Goal: Task Accomplishment & Management: Use online tool/utility

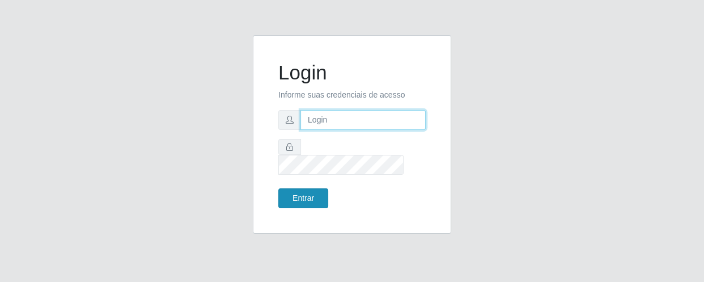
type input "[EMAIL_ADDRESS][DOMAIN_NAME]"
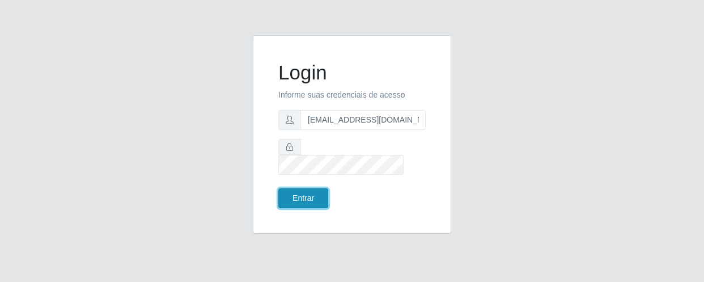
click at [315, 190] on button "Entrar" at bounding box center [303, 198] width 50 height 20
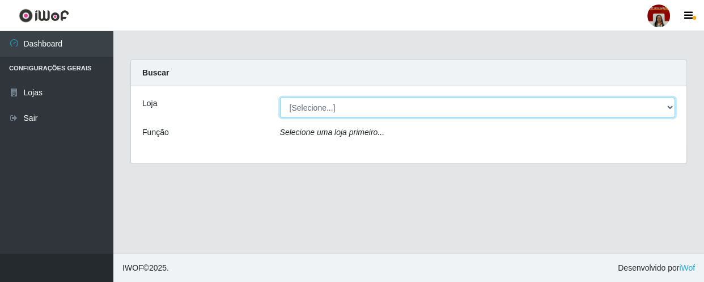
click at [672, 108] on select "[Selecione...] Mar Vermelho - Loja 04" at bounding box center [478, 107] width 396 height 20
select select "251"
click at [280, 97] on select "[Selecione...] Mar Vermelho - Loja 04" at bounding box center [478, 107] width 396 height 20
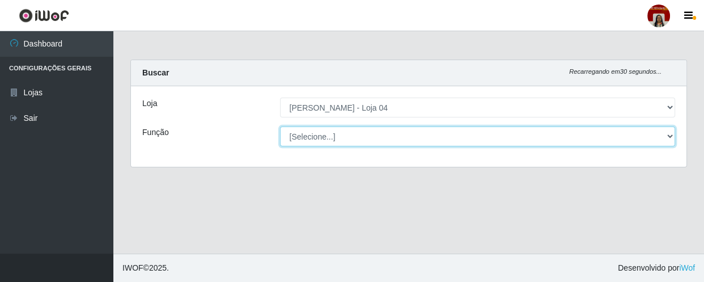
click at [616, 137] on select "[Selecione...] ASG ASG + ASG ++ Auxiliar de Depósito Auxiliar de Depósito + Aux…" at bounding box center [478, 136] width 396 height 20
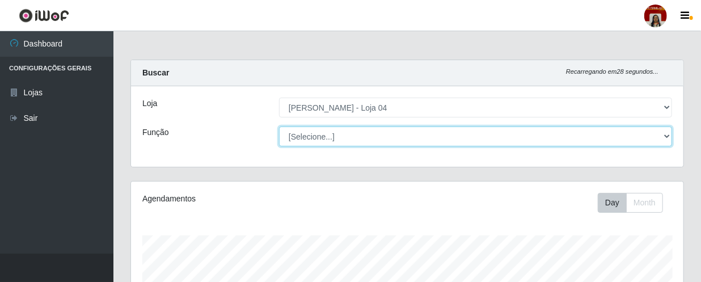
scroll to position [235, 552]
select select "22"
click at [279, 126] on select "[Selecione...] ASG ASG + ASG ++ Auxiliar de Depósito Auxiliar de Depósito + Aux…" at bounding box center [475, 136] width 393 height 20
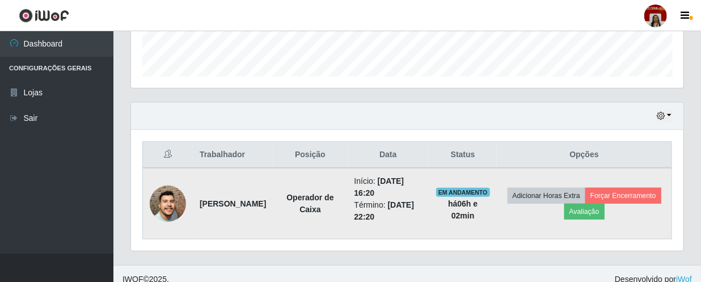
scroll to position [339, 0]
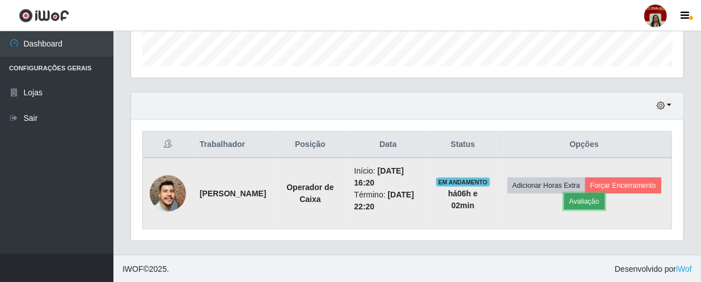
click at [604, 200] on button "Avaliação" at bounding box center [584, 201] width 40 height 16
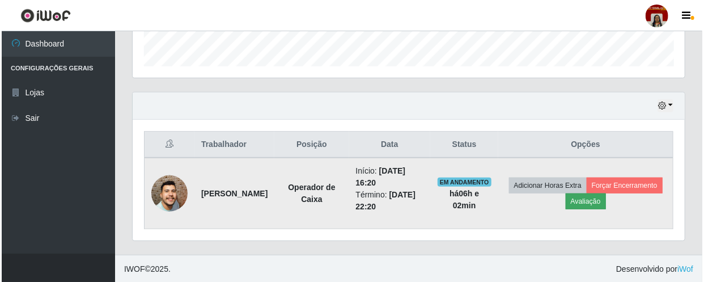
scroll to position [235, 547]
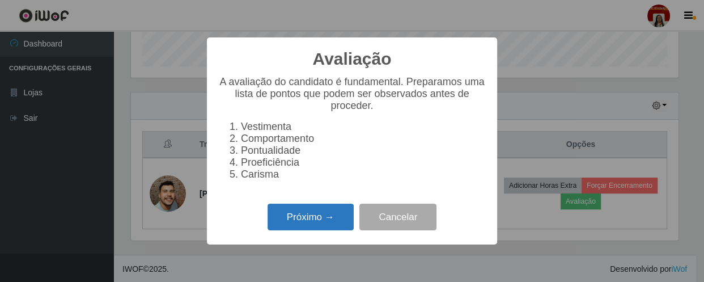
click at [300, 222] on button "Próximo →" at bounding box center [311, 216] width 86 height 27
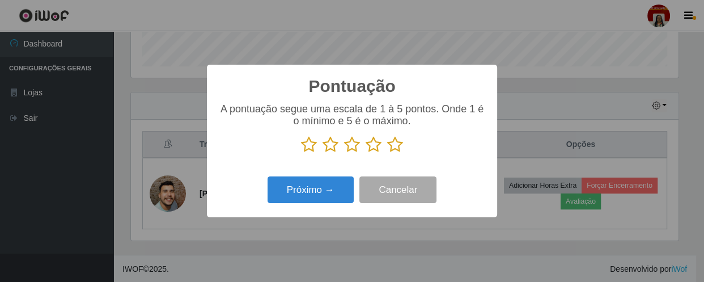
click at [397, 145] on icon at bounding box center [395, 144] width 16 height 17
click at [387, 153] on input "radio" at bounding box center [387, 153] width 0 height 0
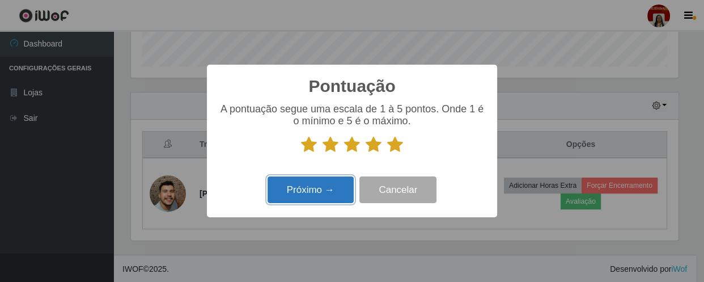
click at [339, 192] on button "Próximo →" at bounding box center [311, 189] width 86 height 27
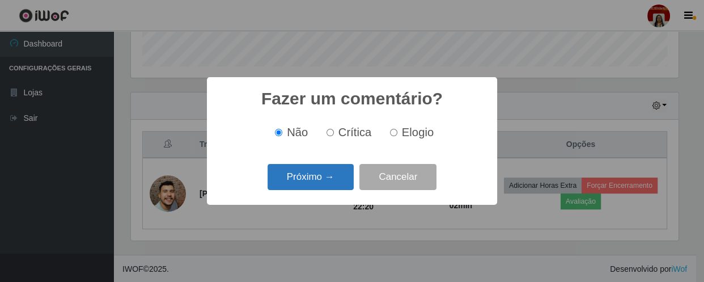
click at [335, 176] on button "Próximo →" at bounding box center [311, 177] width 86 height 27
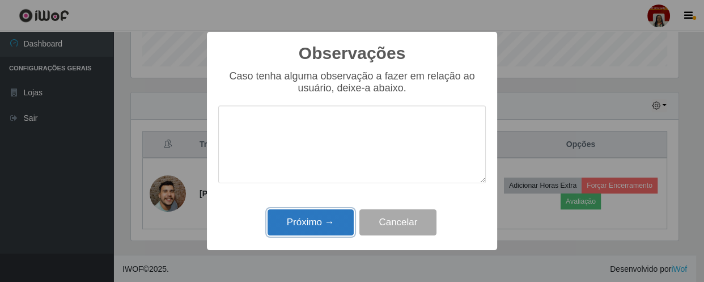
click at [333, 218] on button "Próximo →" at bounding box center [311, 222] width 86 height 27
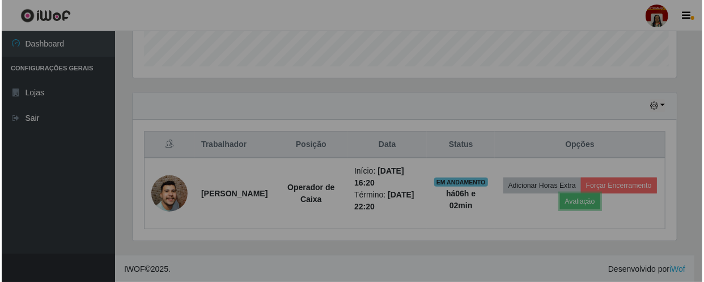
scroll to position [235, 552]
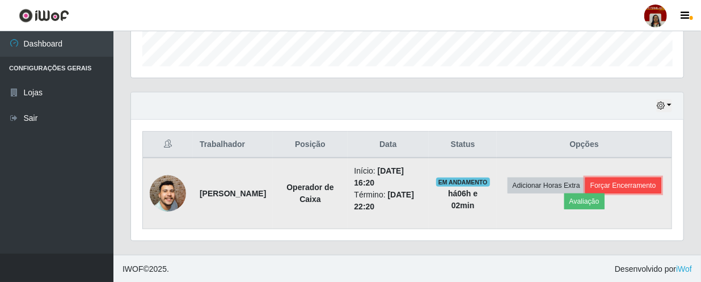
click at [586, 193] on button "Forçar Encerramento" at bounding box center [623, 185] width 76 height 16
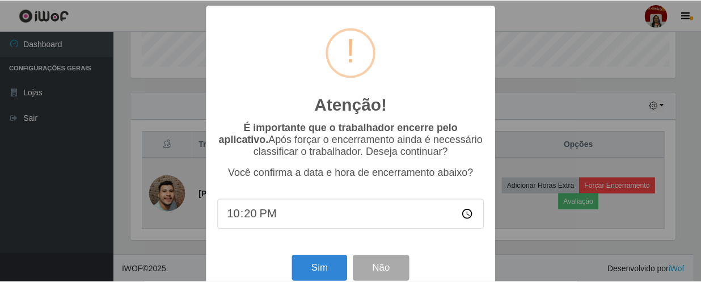
scroll to position [235, 547]
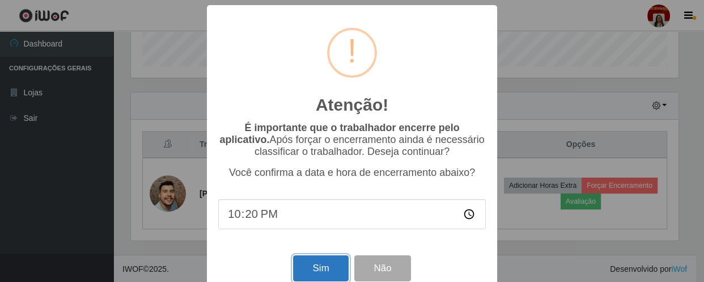
click at [312, 266] on button "Sim" at bounding box center [320, 268] width 55 height 27
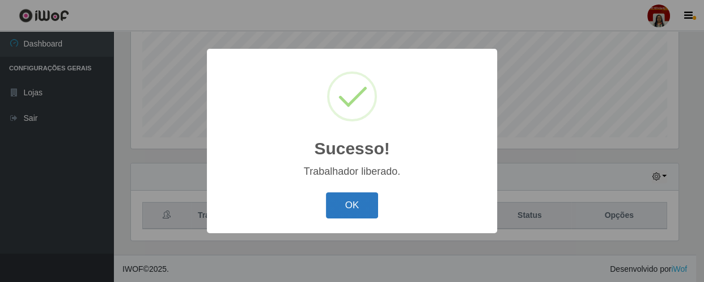
click at [342, 205] on button "OK" at bounding box center [352, 205] width 53 height 27
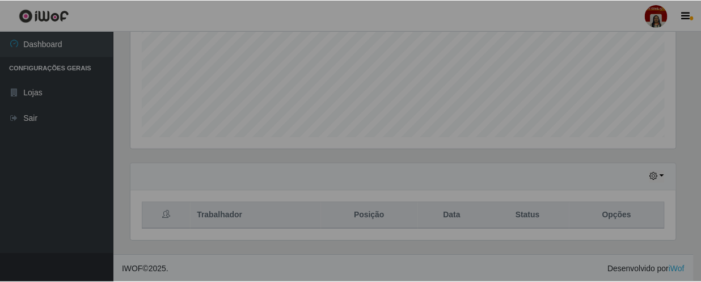
scroll to position [235, 552]
